Goal: Task Accomplishment & Management: Use online tool/utility

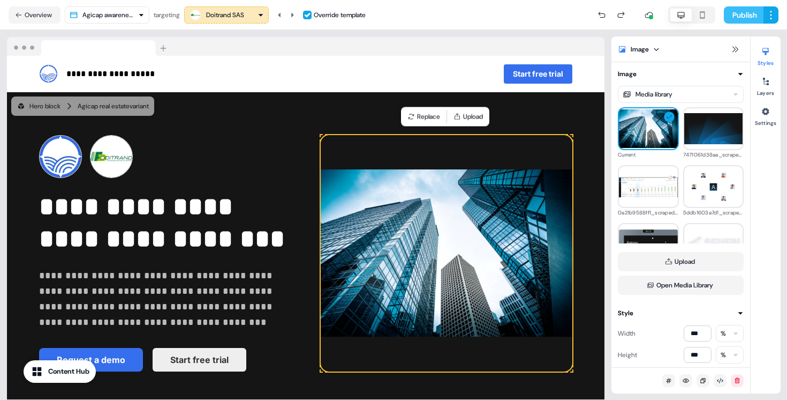
click at [737, 15] on button "Publish" at bounding box center [744, 14] width 40 height 17
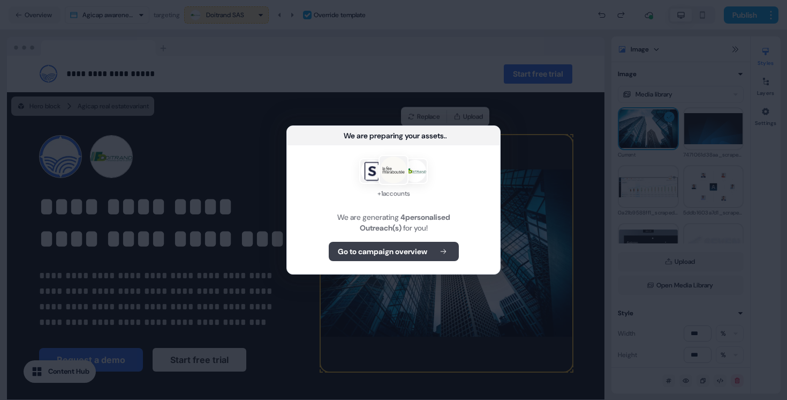
click at [432, 251] on button "Go to campaign overview" at bounding box center [394, 251] width 130 height 19
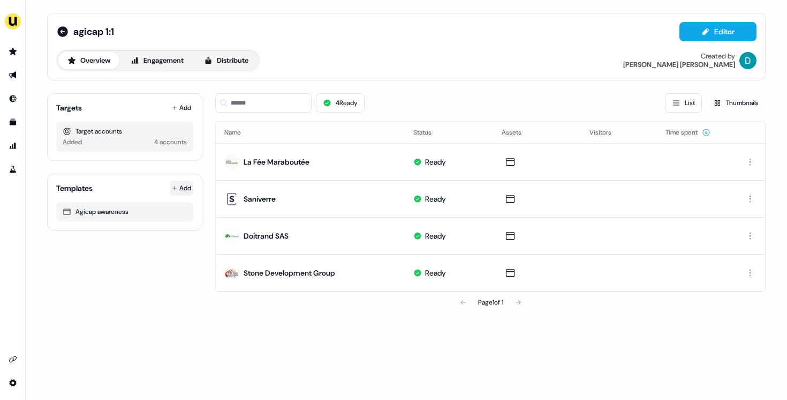
click at [171, 189] on html "For the best experience switch devices to a bigger screen. Go to [DOMAIN_NAME] …" at bounding box center [393, 200] width 787 height 400
click at [170, 212] on span "From Template library" at bounding box center [150, 209] width 65 height 9
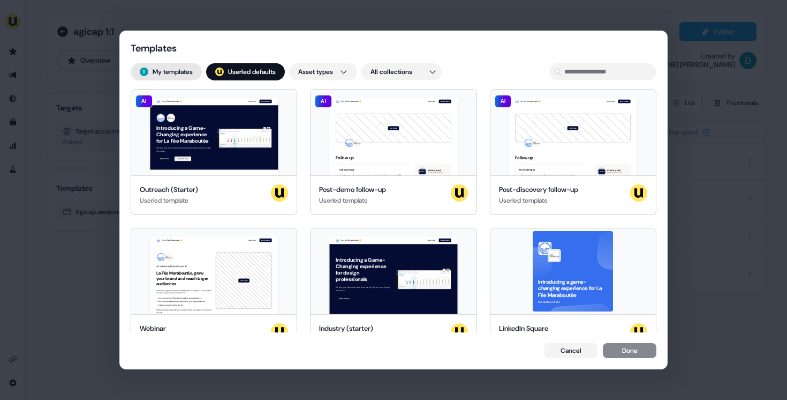
click at [193, 66] on button "My templates" at bounding box center [166, 71] width 71 height 17
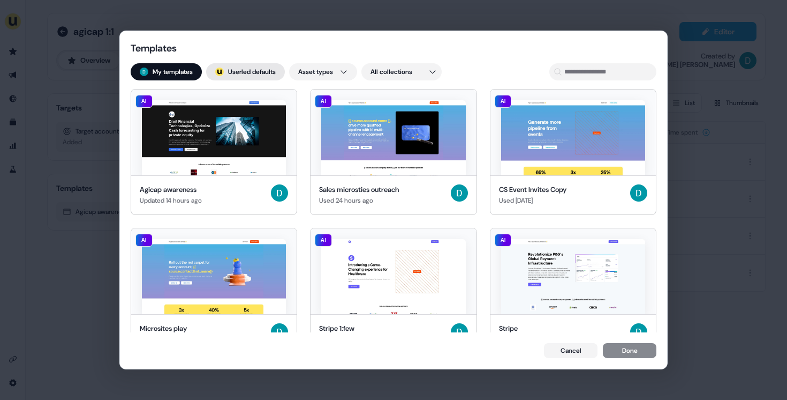
click at [239, 65] on button "; Userled defaults" at bounding box center [245, 71] width 79 height 17
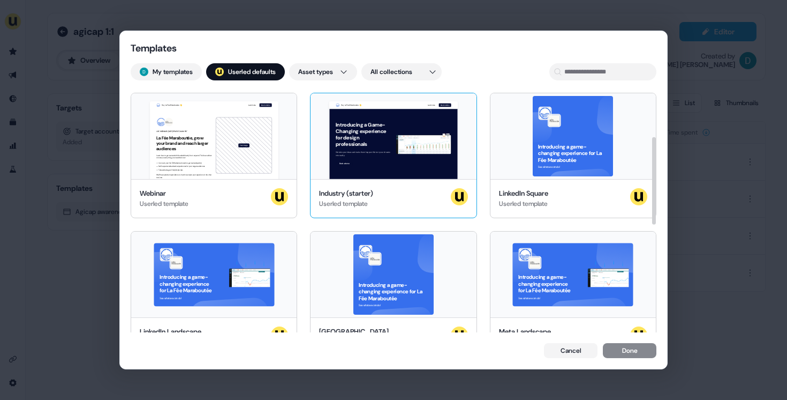
scroll to position [127, 0]
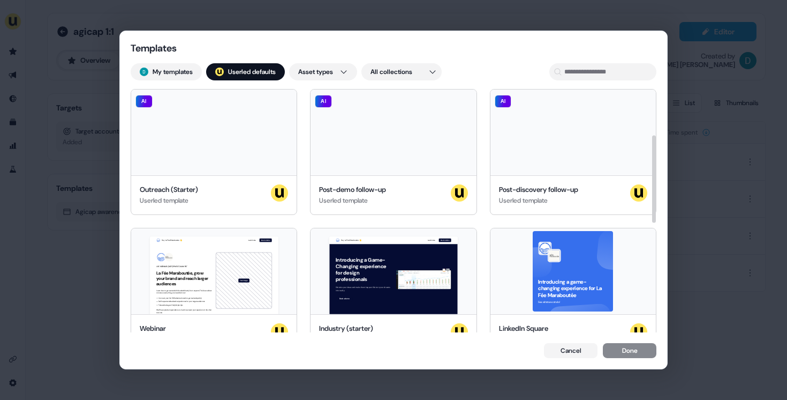
scroll to position [127, 0]
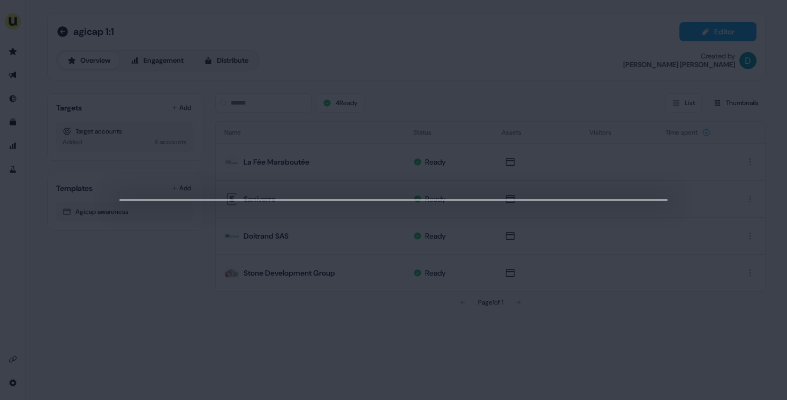
click at [723, 229] on div at bounding box center [393, 200] width 787 height 400
